Goal: Information Seeking & Learning: Learn about a topic

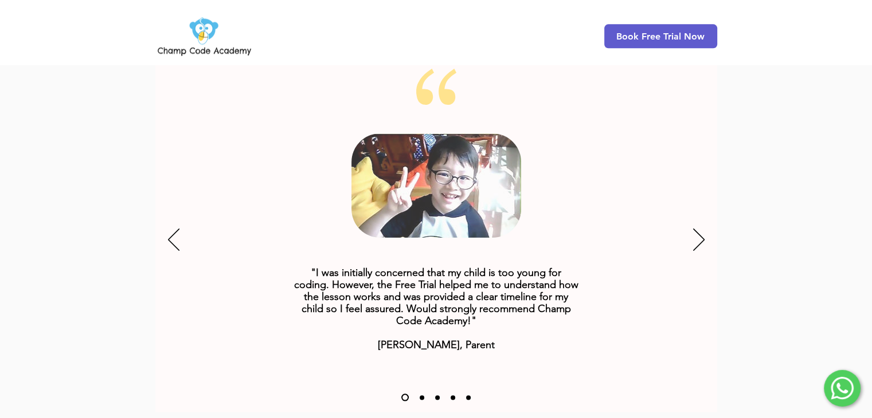
scroll to position [1439, 0]
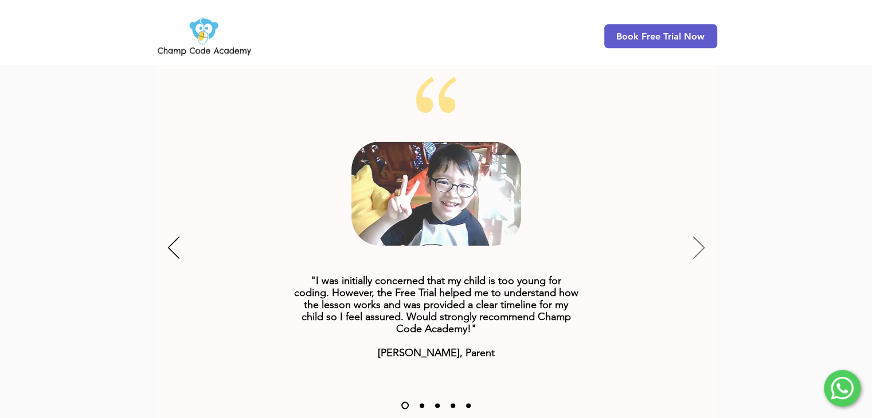
click at [695, 237] on icon "Next" at bounding box center [698, 248] width 11 height 22
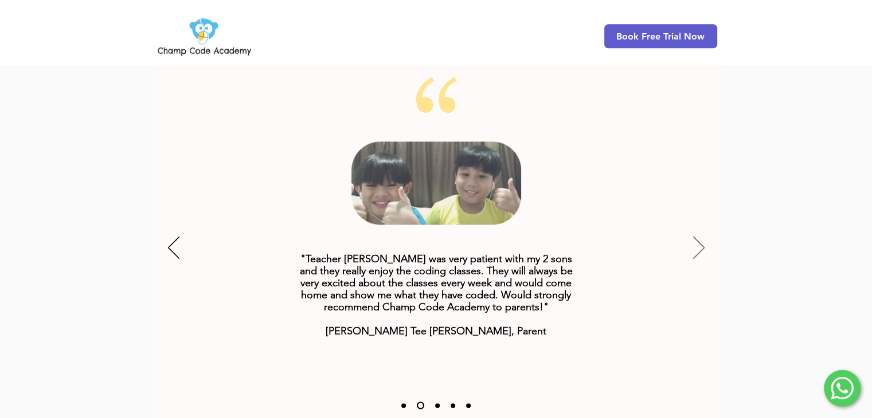
click at [695, 237] on icon "Next" at bounding box center [698, 248] width 11 height 22
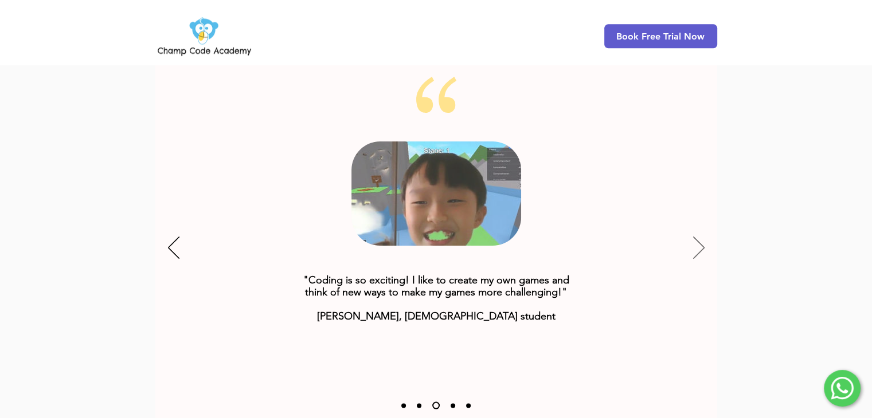
click at [693, 237] on icon "Next" at bounding box center [698, 248] width 11 height 22
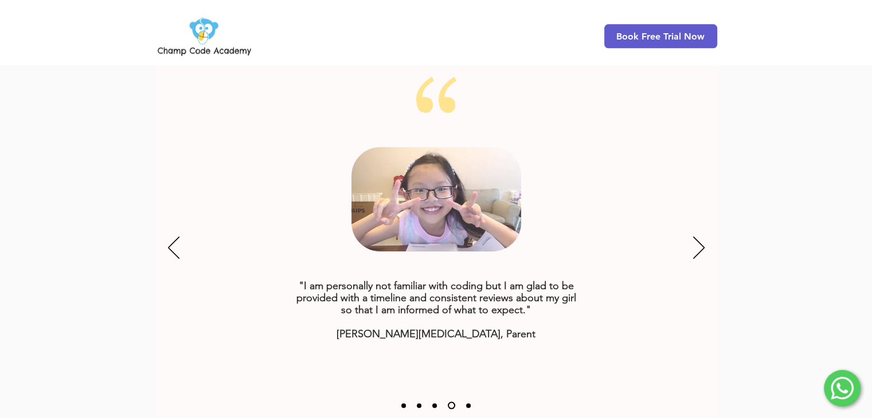
click at [681, 240] on div "Slideshow" at bounding box center [436, 249] width 562 height 344
click at [694, 237] on icon "Next" at bounding box center [698, 248] width 11 height 22
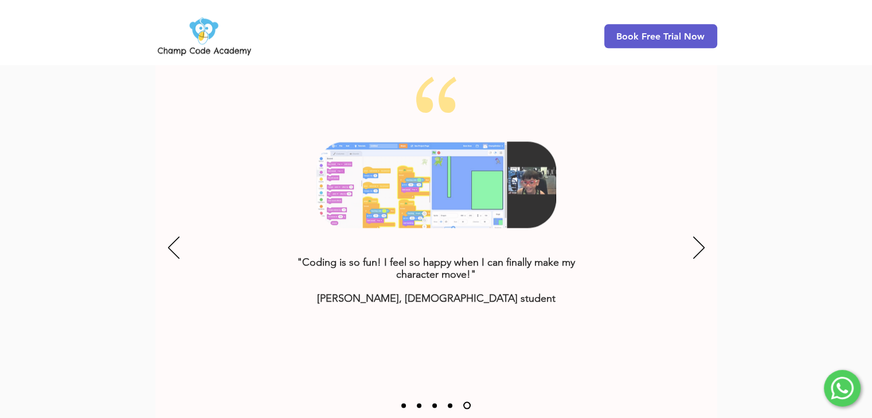
click at [394, 195] on icon "Online Coding Class for Kids" at bounding box center [435, 185] width 239 height 87
click at [693, 237] on icon "Next" at bounding box center [698, 248] width 11 height 22
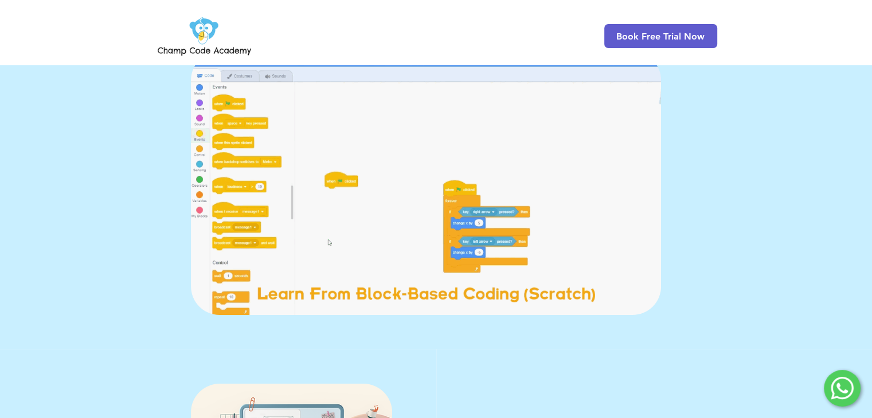
scroll to position [57, 0]
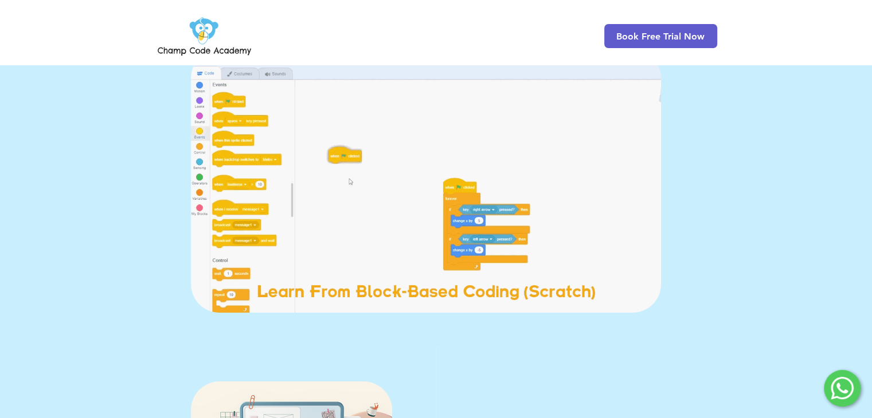
click at [637, 210] on img at bounding box center [426, 181] width 470 height 264
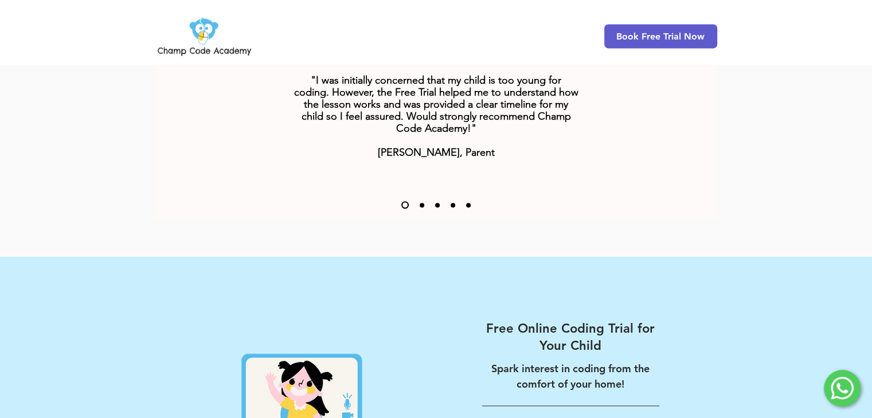
scroll to position [1490, 0]
